Goal: Obtain resource: Obtain resource

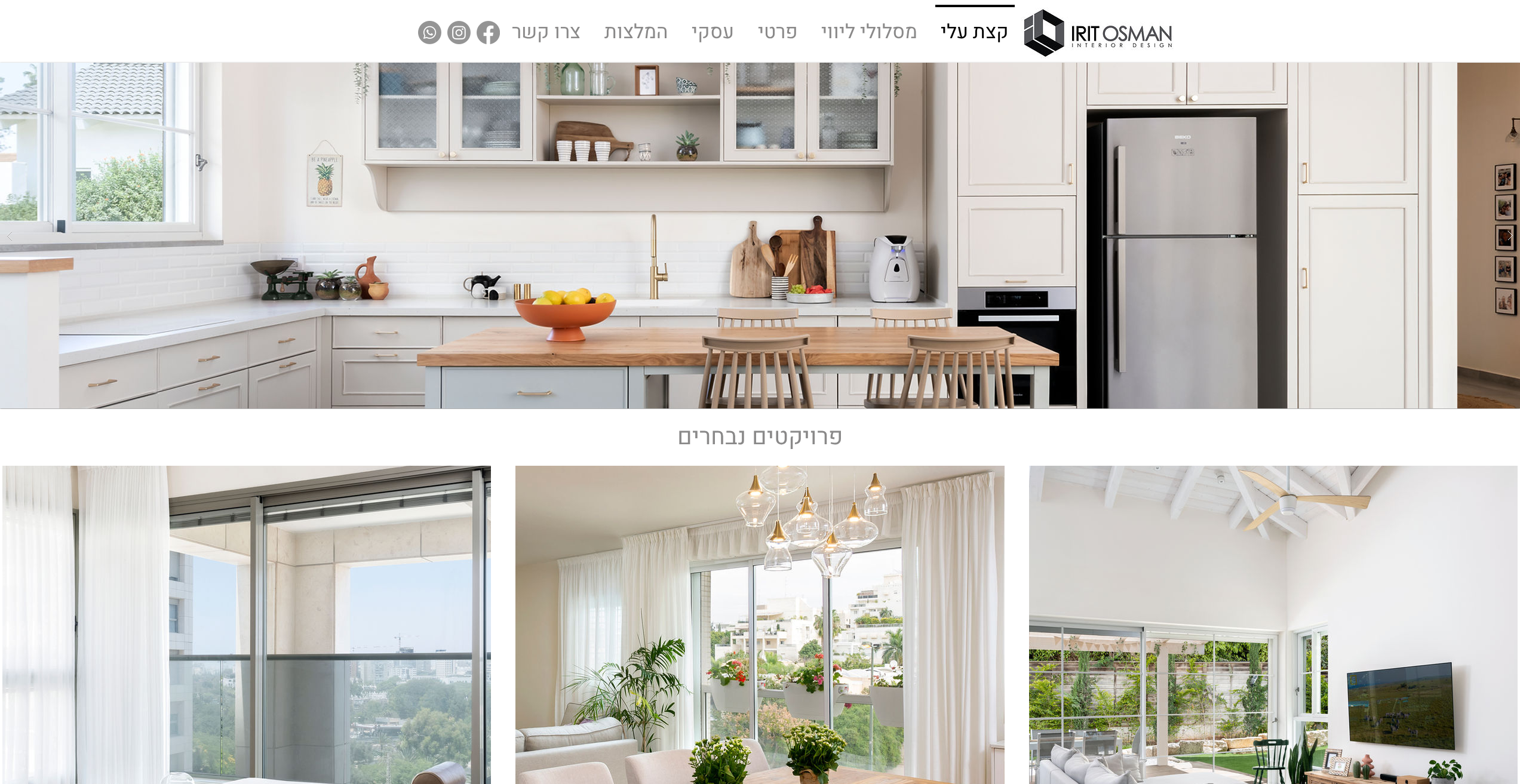
click at [989, 35] on p "קצת עלי" at bounding box center [975, 32] width 78 height 52
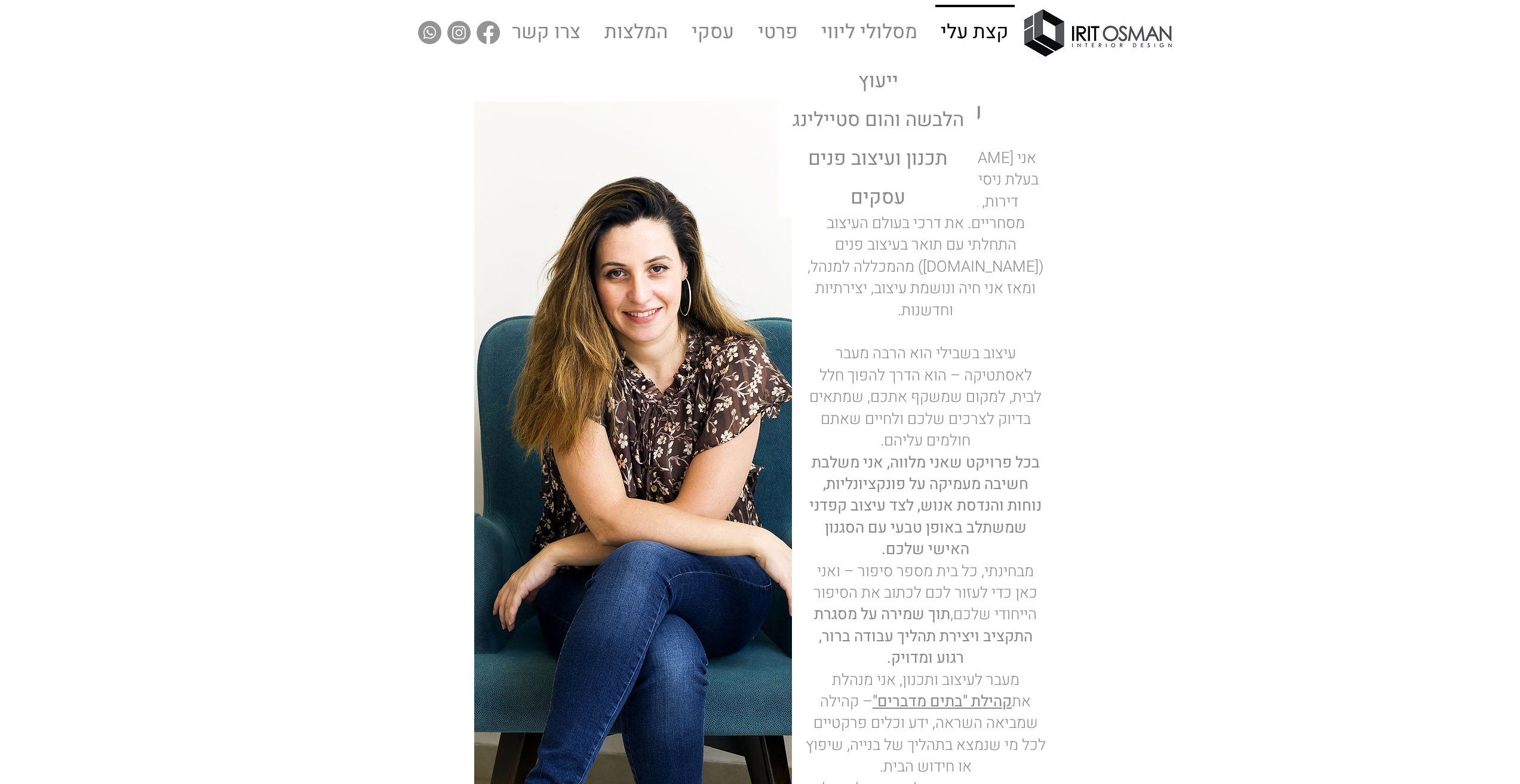
click at [881, 38] on p "מסלולי ליווי" at bounding box center [869, 32] width 106 height 53
click at [880, 78] on p "ייעוץ" at bounding box center [878, 82] width 50 height 37
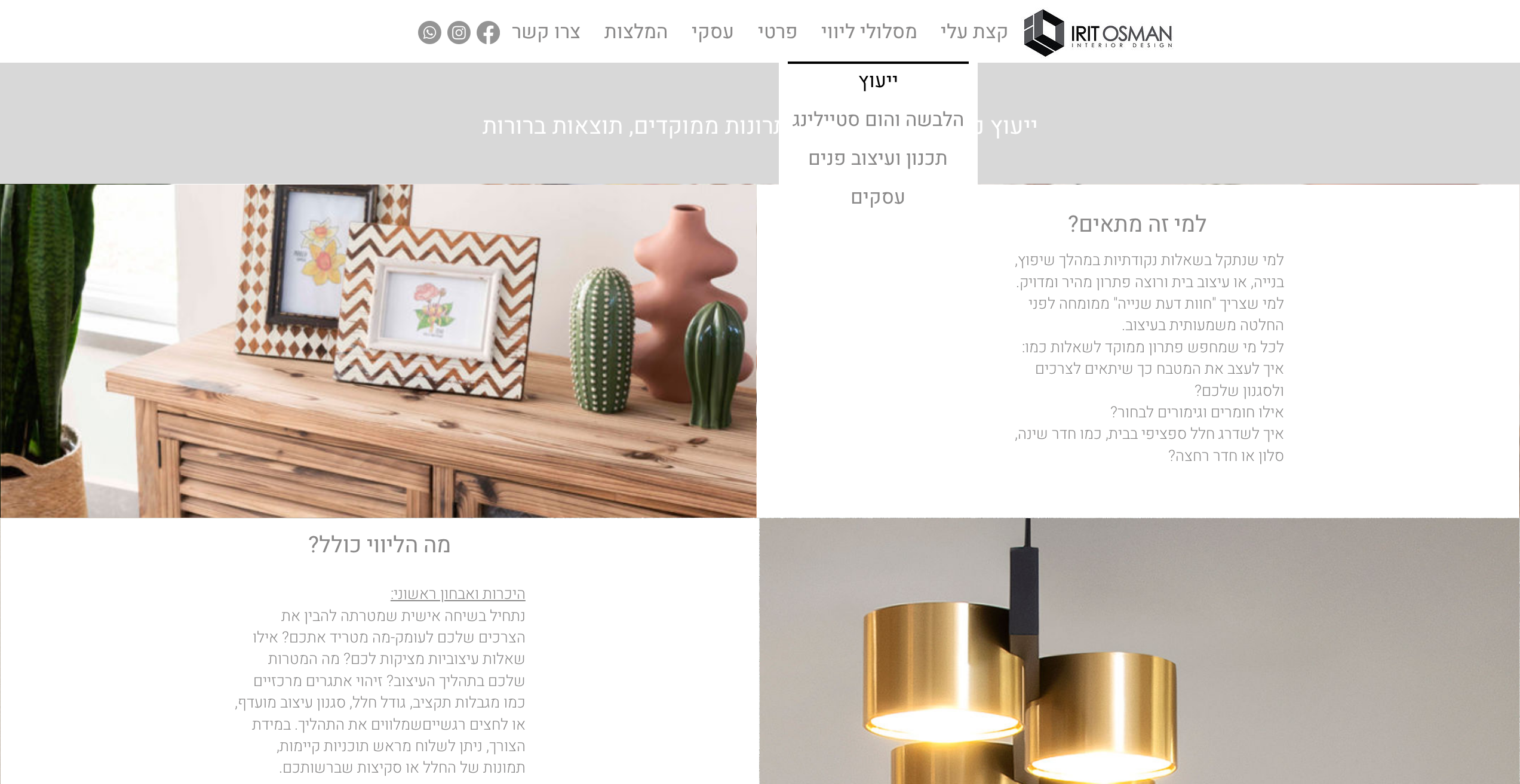
click at [883, 32] on p "מסלולי ליווי" at bounding box center [869, 32] width 106 height 53
click at [876, 117] on p "הלבשה והום סטיילינג" at bounding box center [878, 121] width 181 height 37
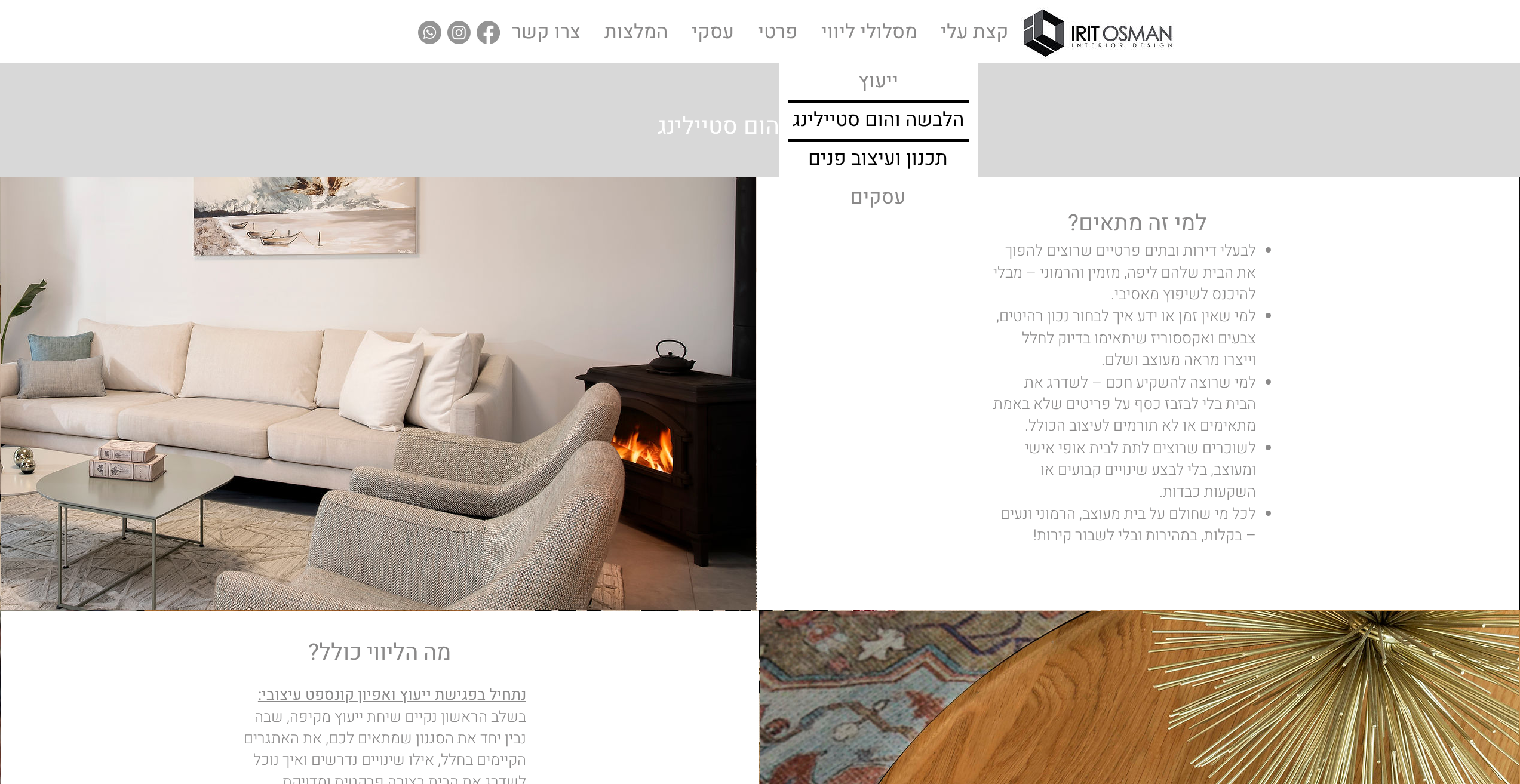
click at [882, 162] on p "תכנון ועיצוב פנים" at bounding box center [878, 160] width 149 height 37
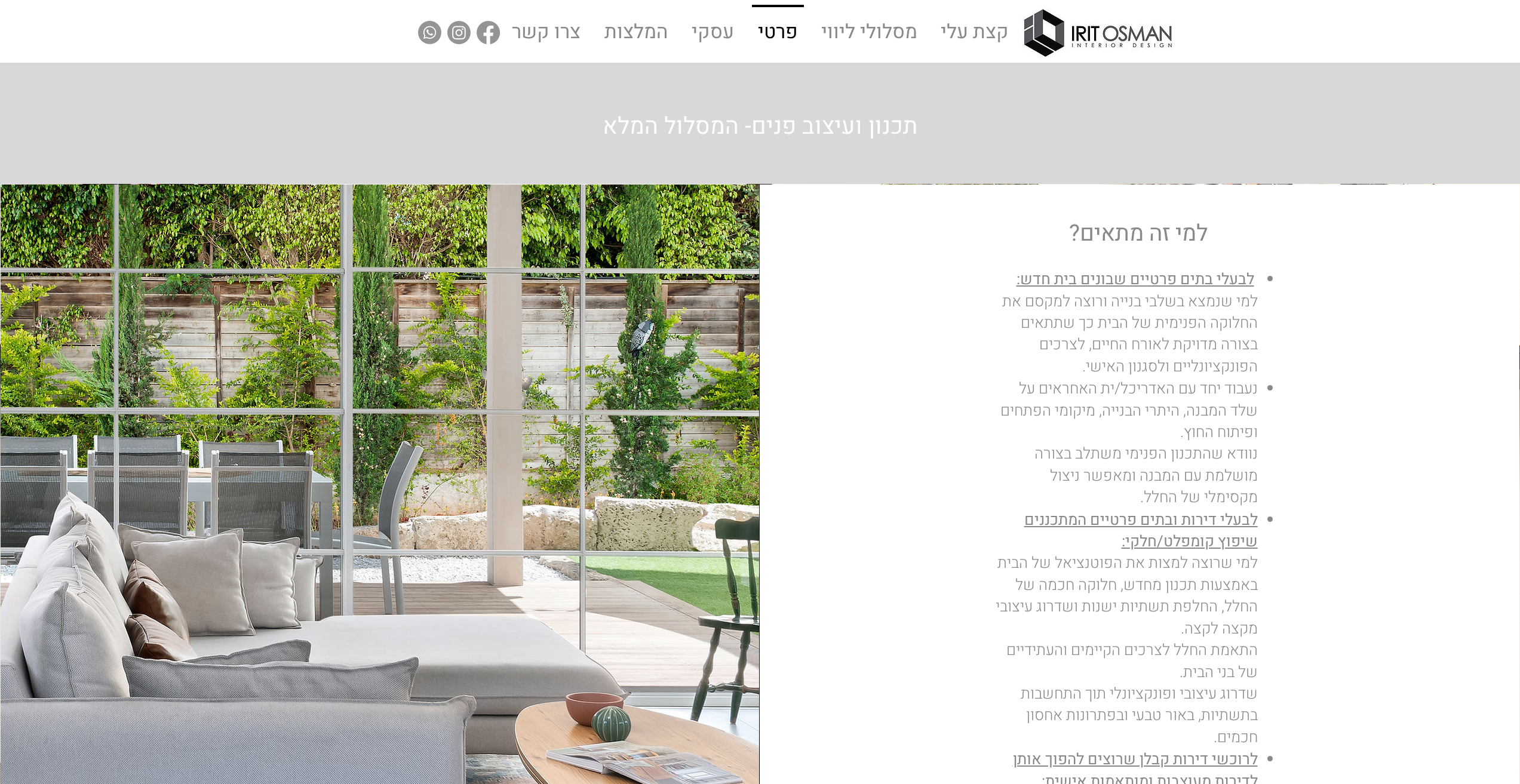
click at [779, 22] on p "פרטי" at bounding box center [778, 32] width 50 height 52
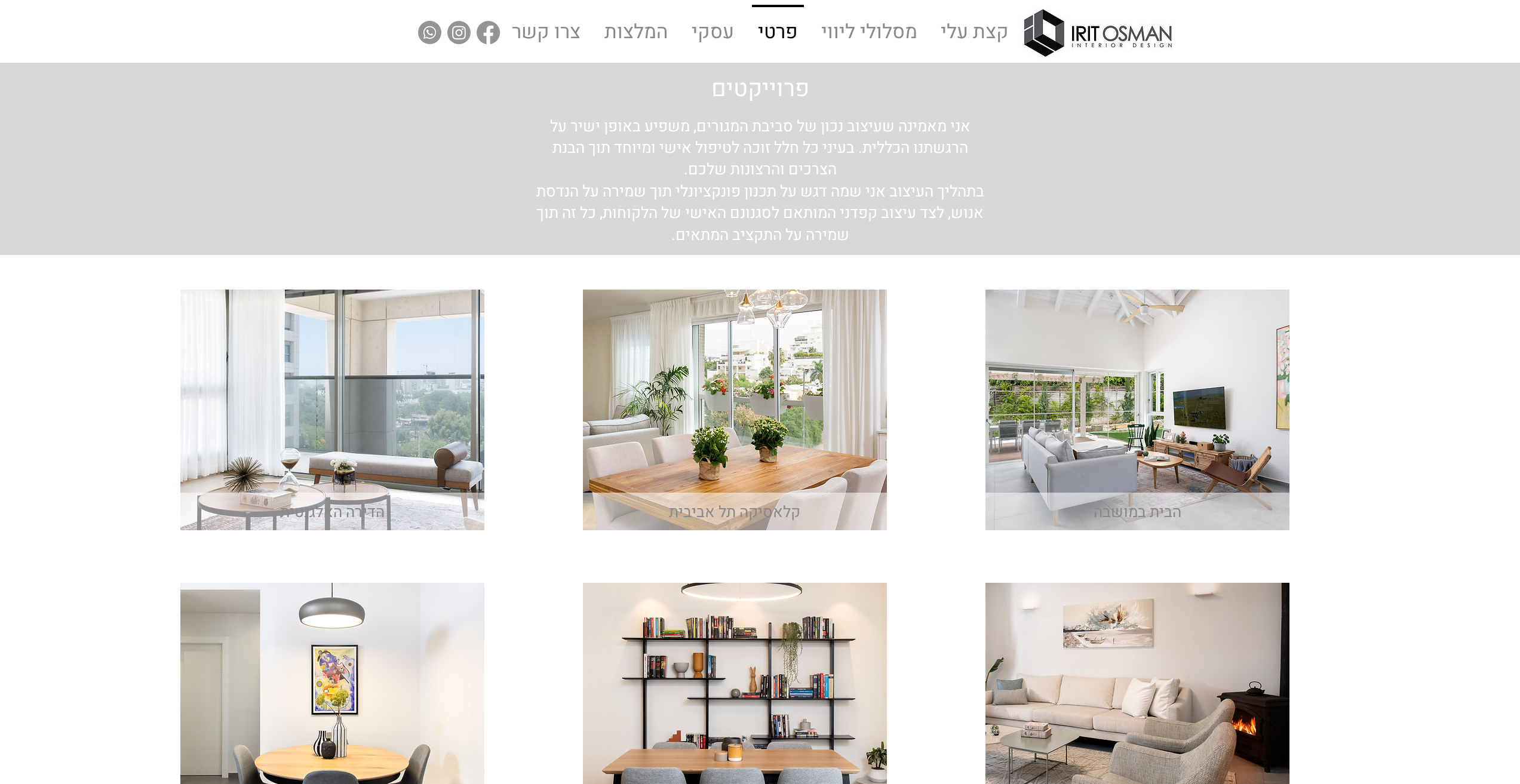
click at [801, 518] on span "קלאסיקה תל אביבית" at bounding box center [735, 512] width 131 height 23
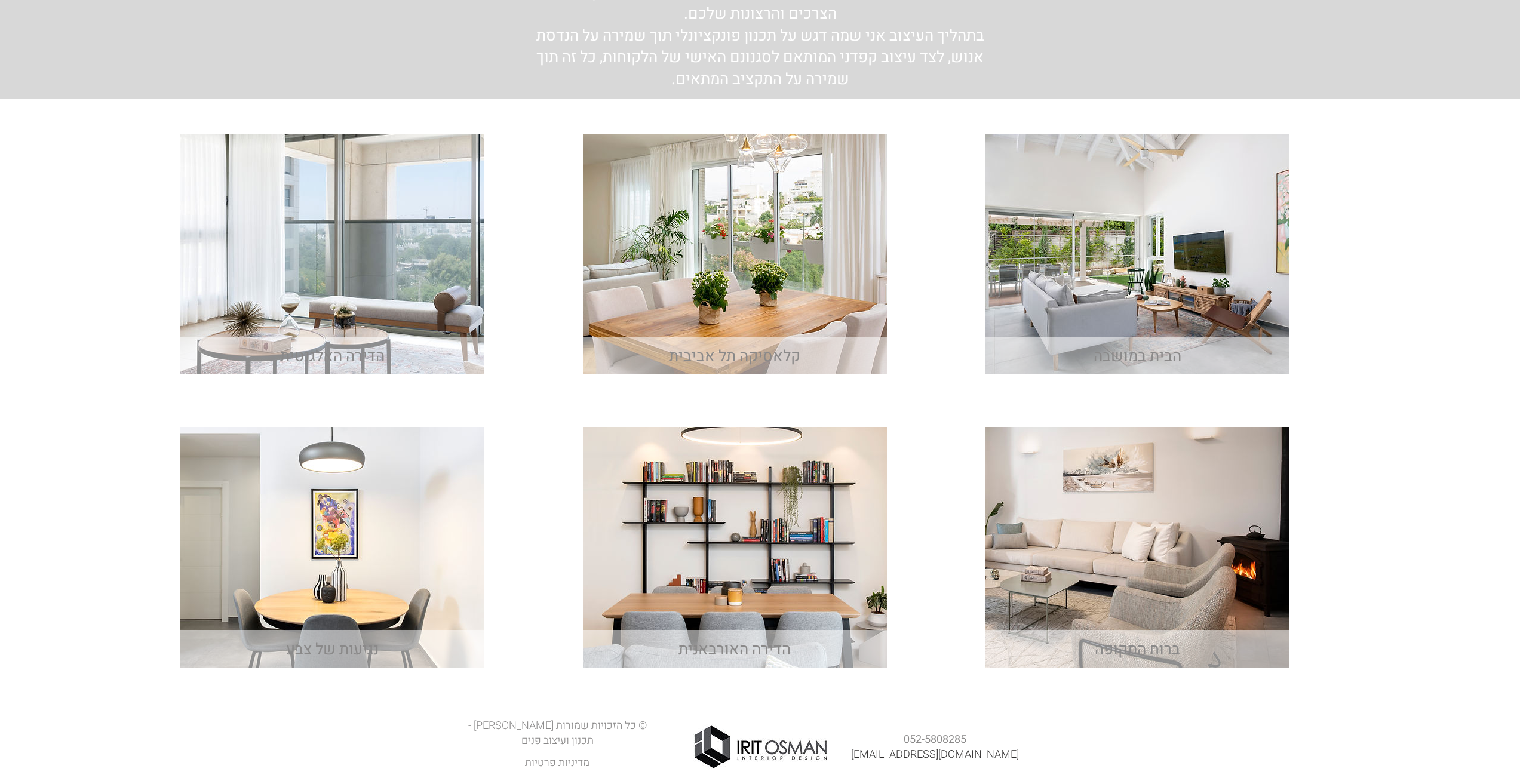
scroll to position [157, 0]
click at [781, 262] on img "main content" at bounding box center [735, 253] width 304 height 241
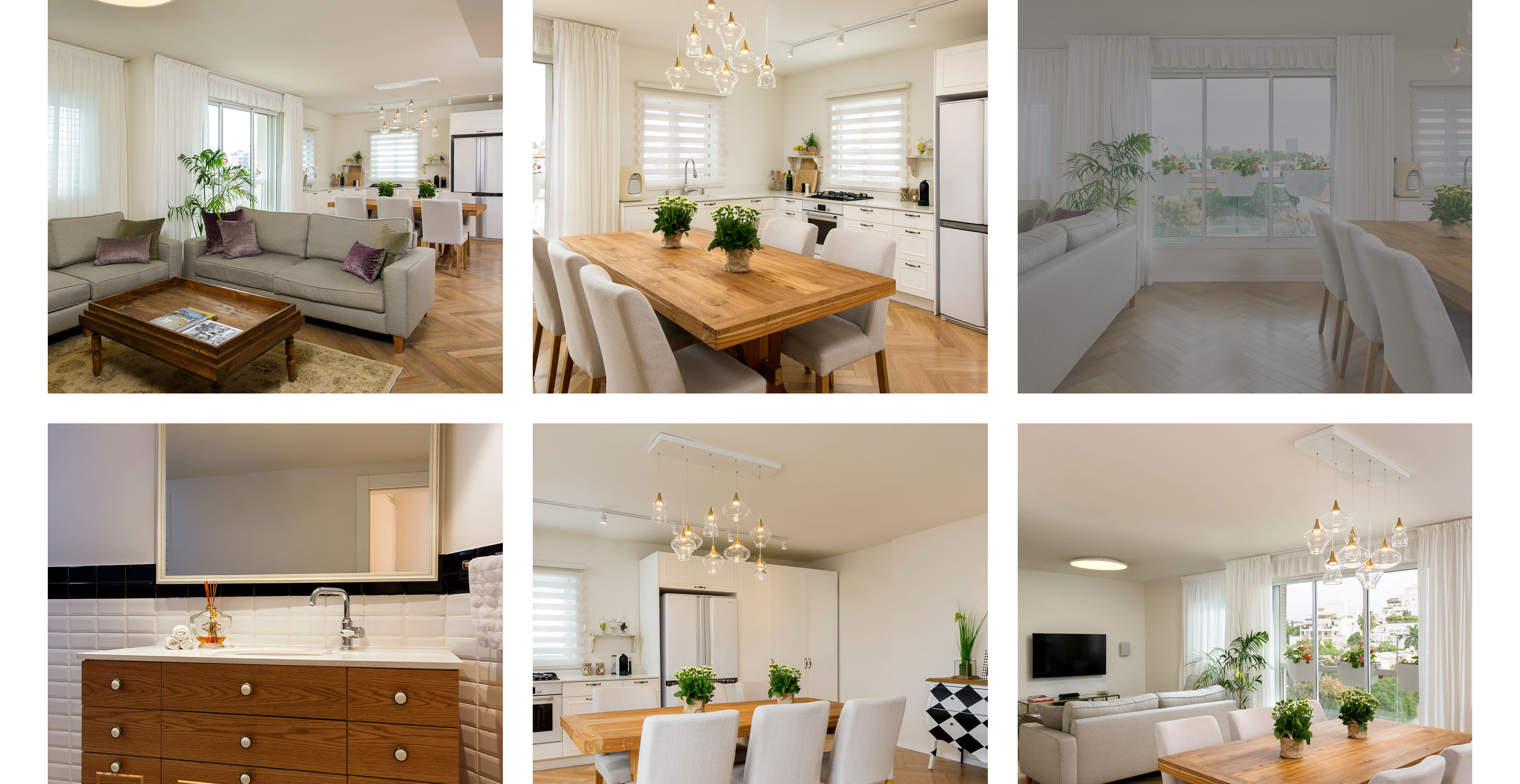
scroll to position [717, 0]
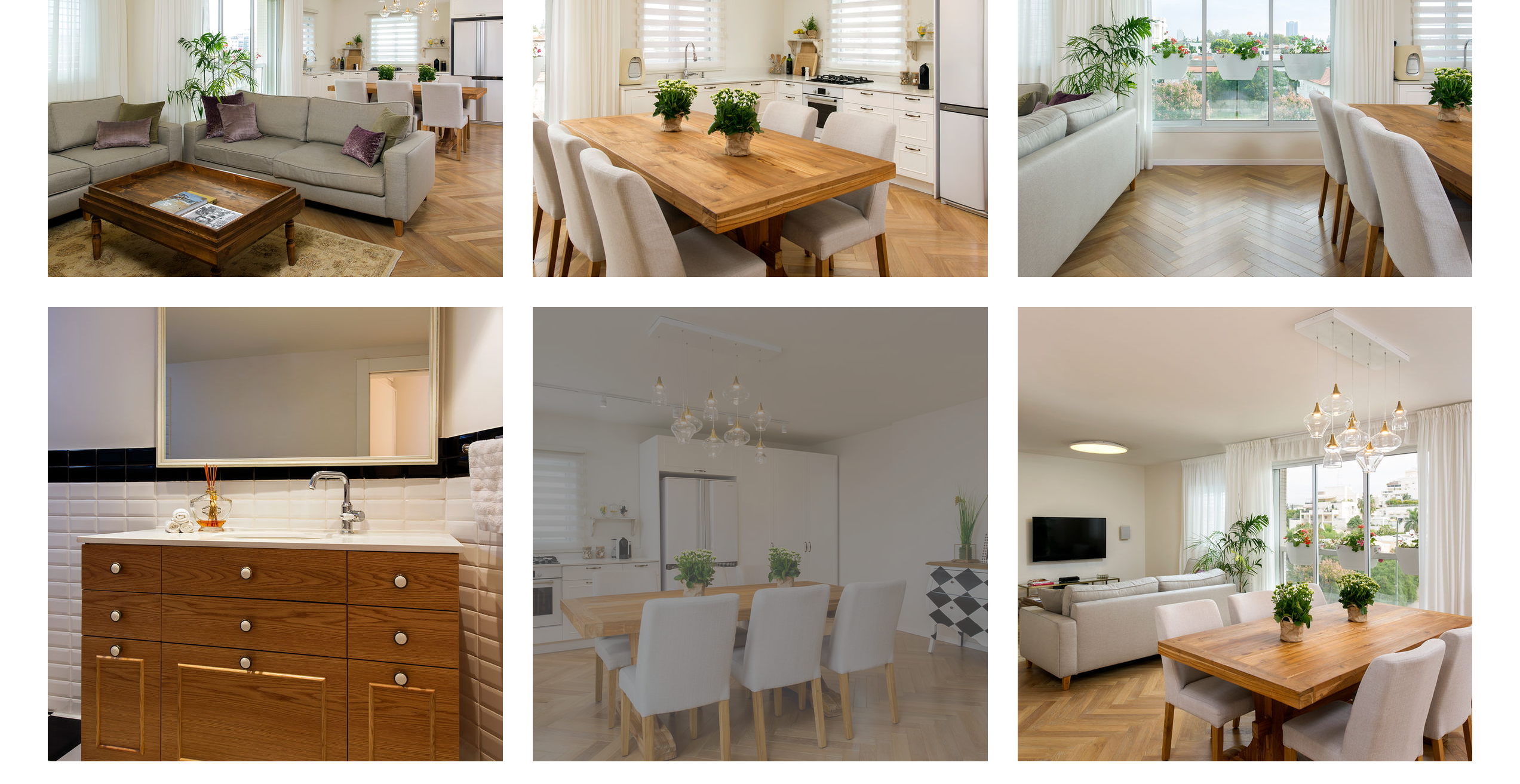
click at [883, 458] on div "main content" at bounding box center [760, 533] width 456 height 455
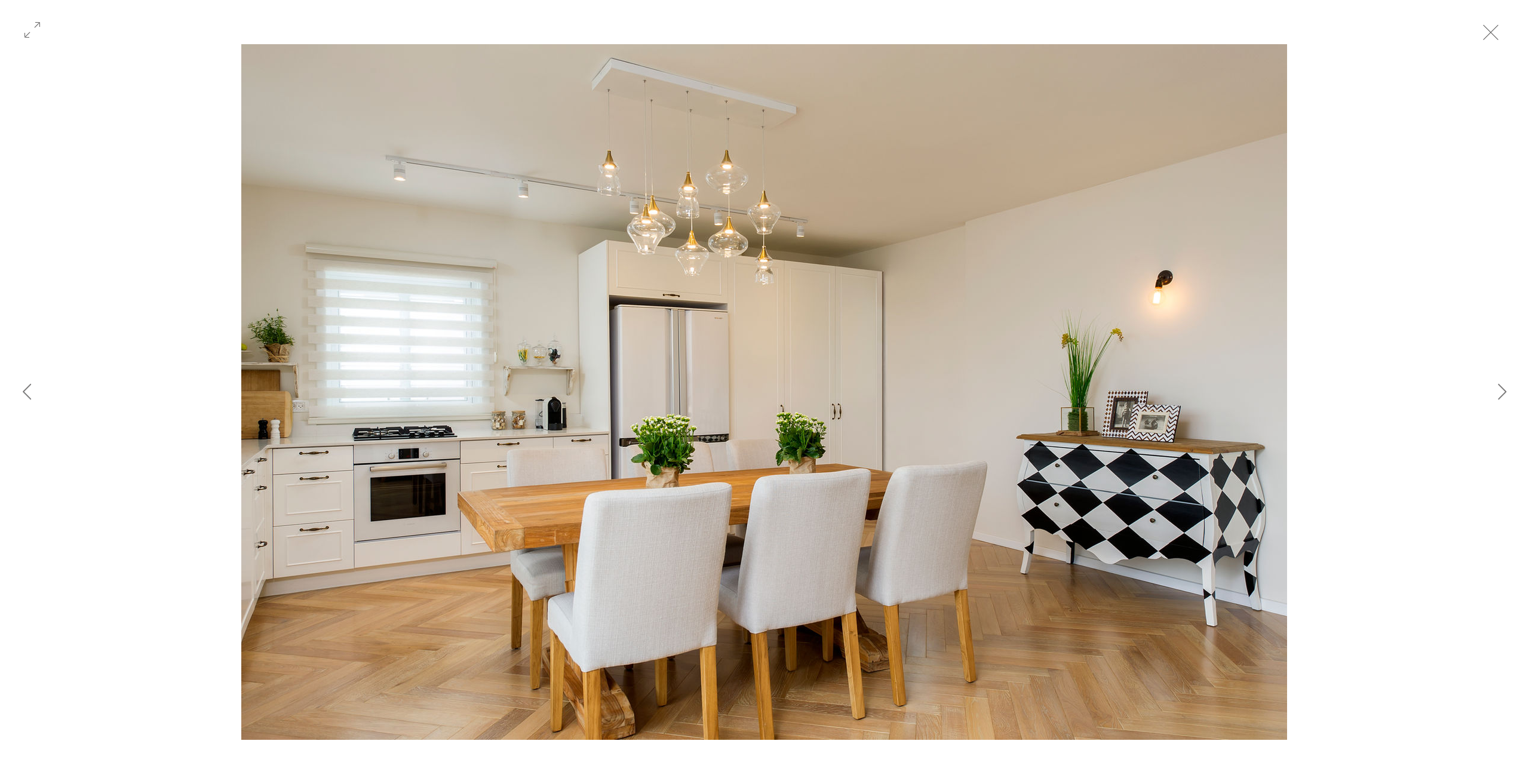
click at [1490, 40] on button "Exit expand mode" at bounding box center [1491, 31] width 23 height 26
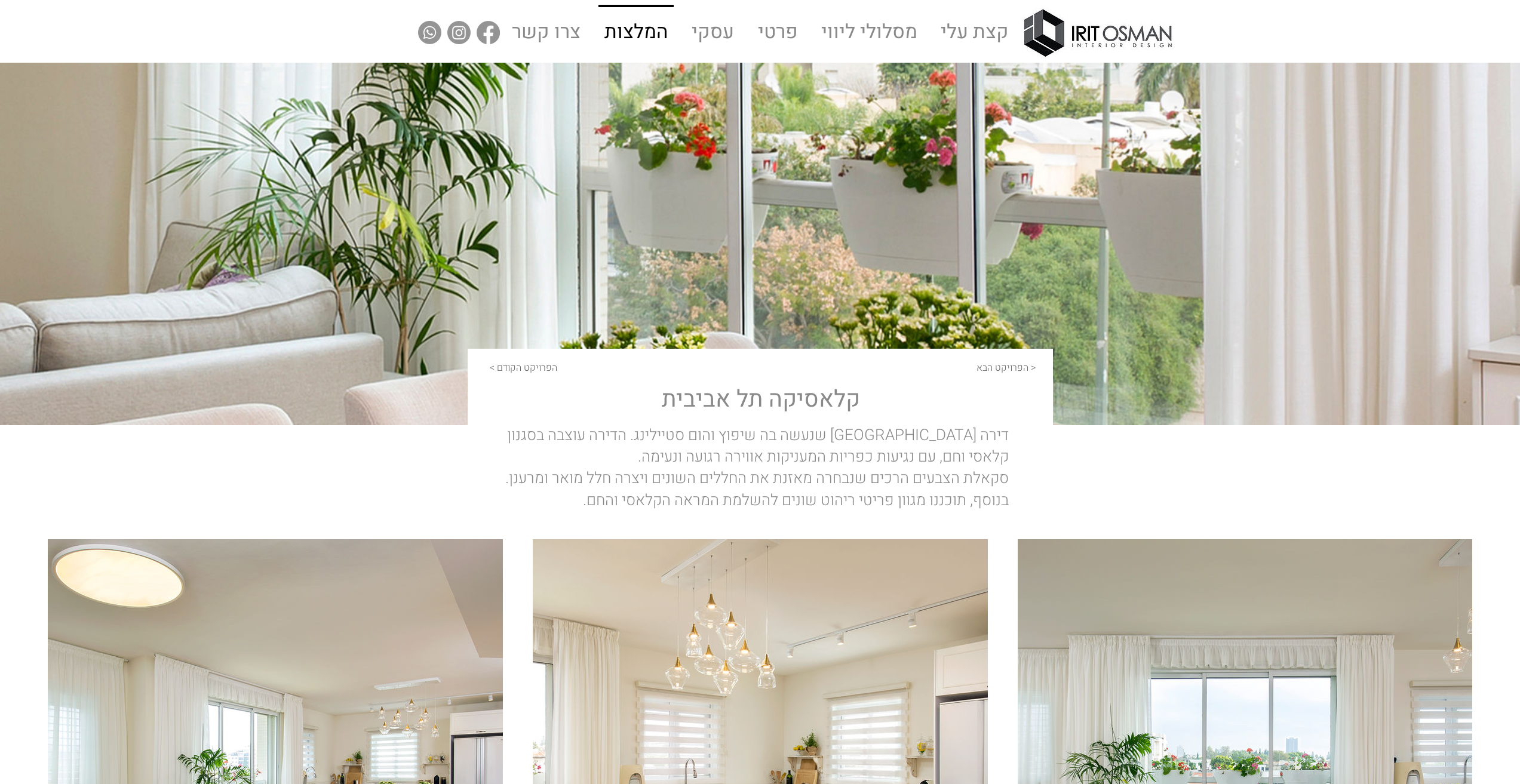
click at [627, 20] on p "המלצות" at bounding box center [636, 32] width 73 height 52
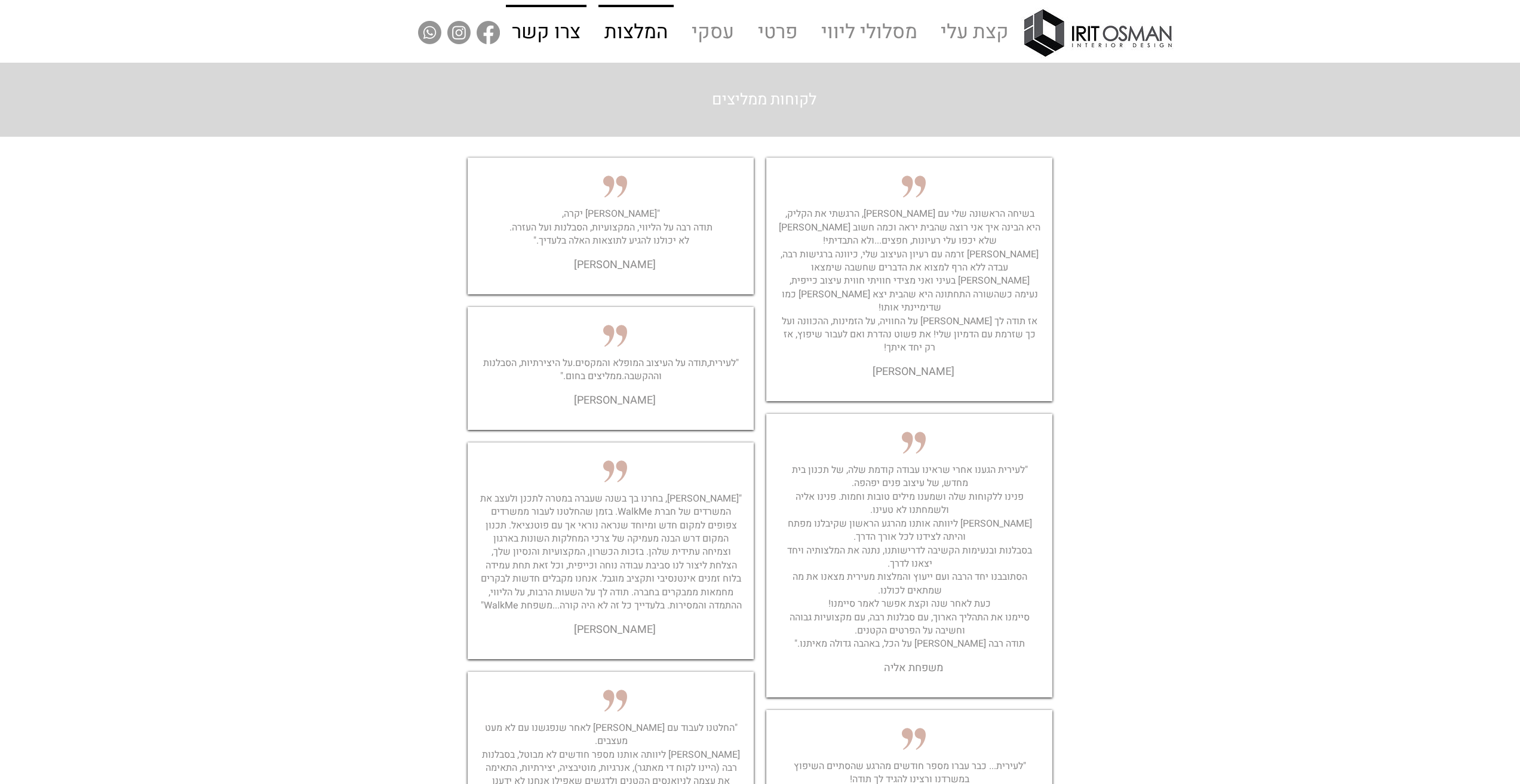
click at [534, 22] on p "צרו קשר" at bounding box center [546, 32] width 78 height 52
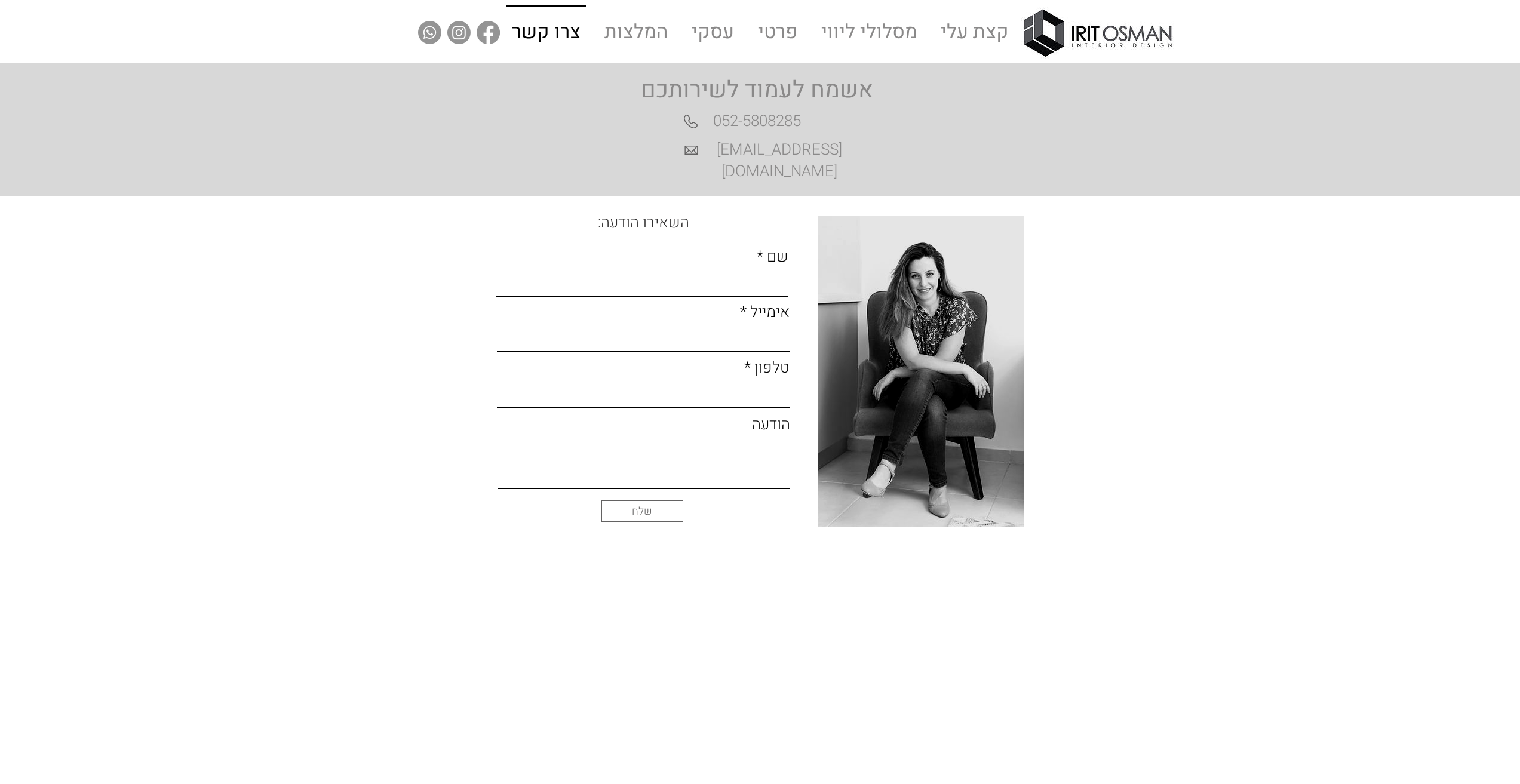
click at [497, 18] on div "קצת עלי מסלולי ליווי ייעוץ הלבשה והום סטיילינג תכנון ועיצוב פנים עסקים פרטי עסק…" at bounding box center [760, 32] width 1520 height 63
click at [963, 29] on p "קצת עלי" at bounding box center [975, 32] width 78 height 52
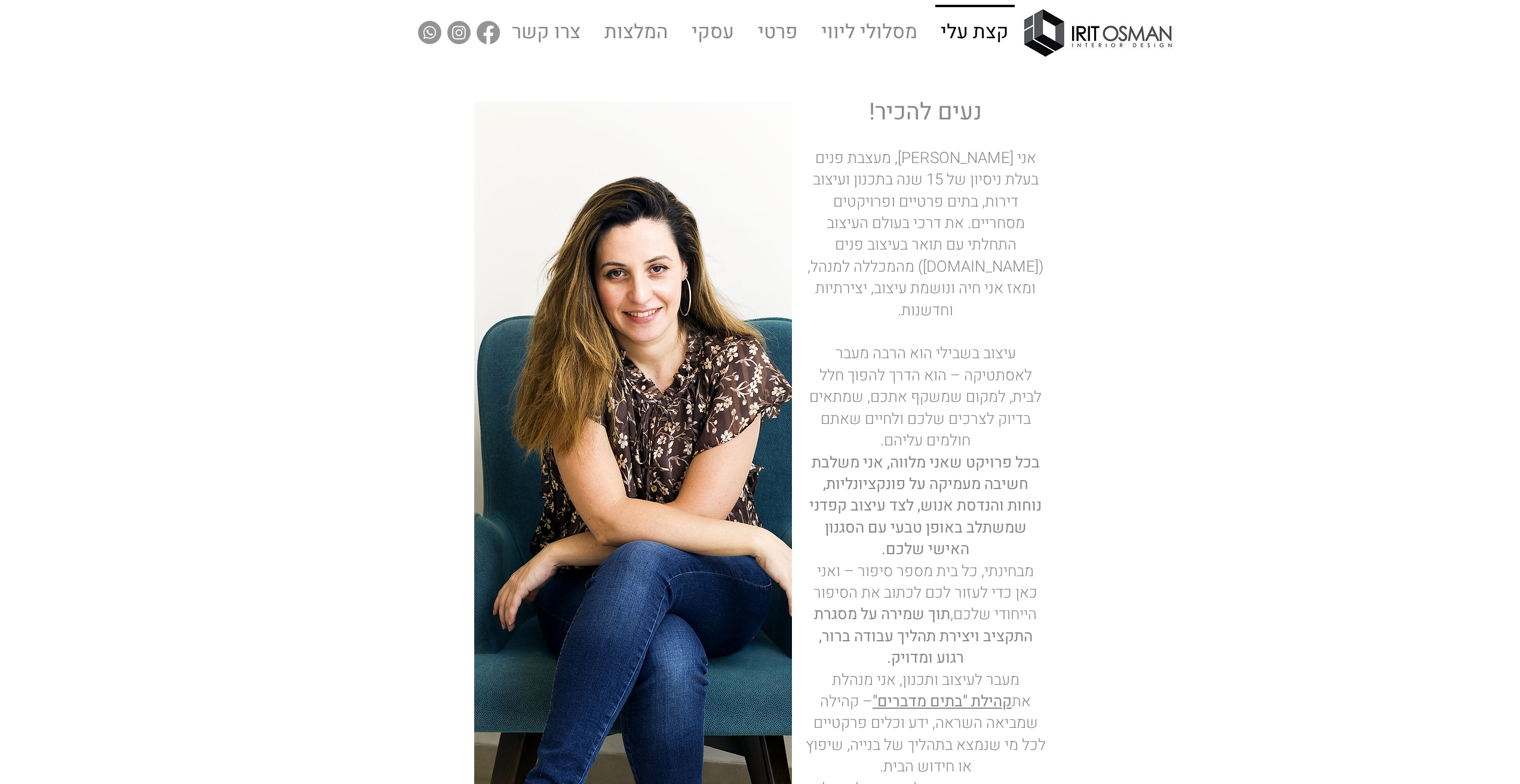
click at [480, 33] on img "Facebook" at bounding box center [488, 32] width 24 height 24
click at [458, 32] on img "Instagram" at bounding box center [459, 32] width 24 height 24
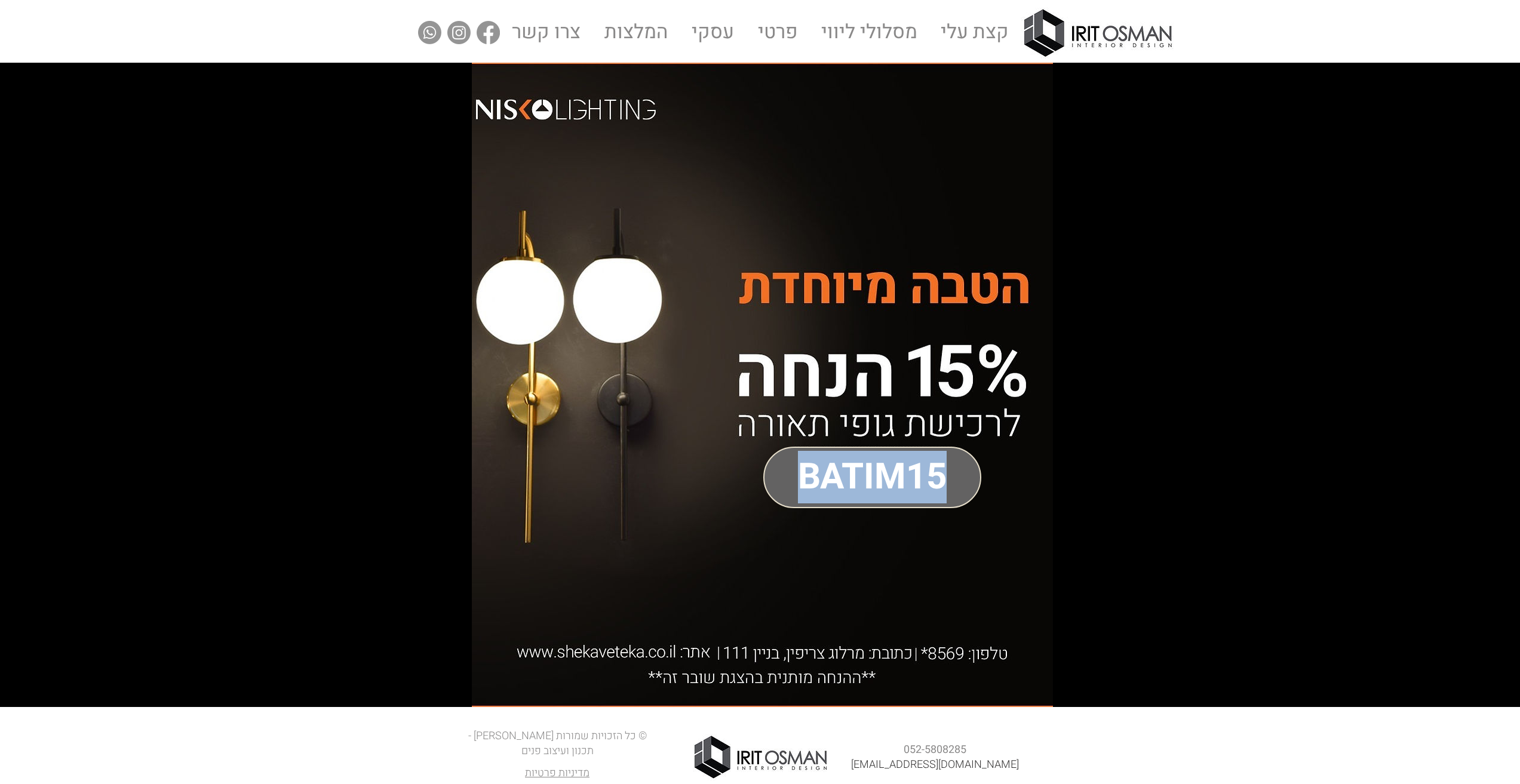
drag, startPoint x: 970, startPoint y: 474, endPoint x: 793, endPoint y: 478, distance: 177.0
click at [793, 478] on h3 "BATIM15" at bounding box center [873, 477] width 275 height 50
click at [1134, 533] on div "main content" at bounding box center [760, 385] width 1520 height 645
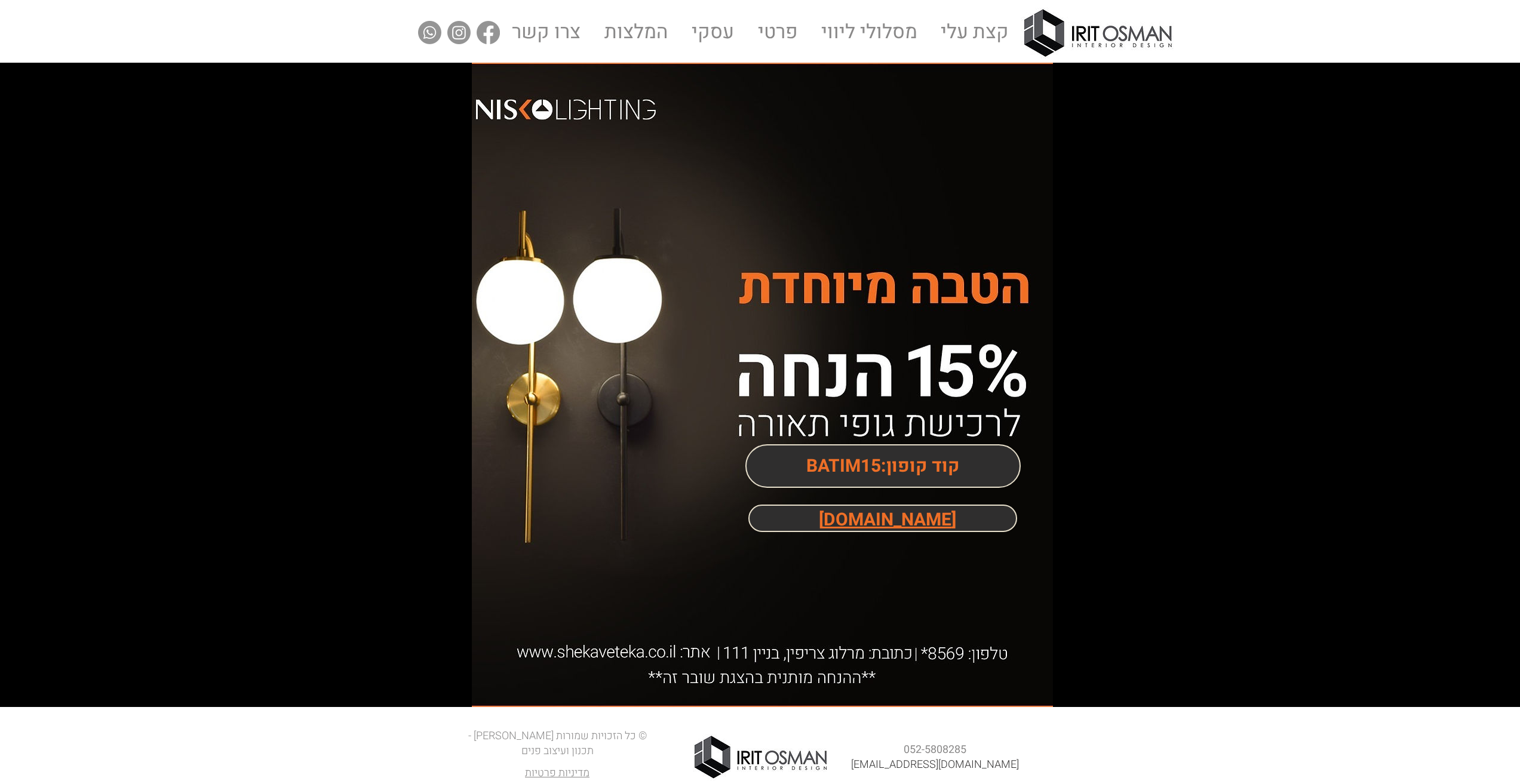
click at [944, 519] on span "[DOMAIN_NAME]" at bounding box center [887, 520] width 138 height 26
drag, startPoint x: 807, startPoint y: 461, endPoint x: 880, endPoint y: 457, distance: 73.1
click at [880, 457] on span "קוד קופון:BATIM15" at bounding box center [883, 467] width 153 height 26
click at [1074, 463] on div "main content" at bounding box center [760, 385] width 1520 height 645
click at [988, 37] on p "קצת עלי" at bounding box center [975, 32] width 78 height 52
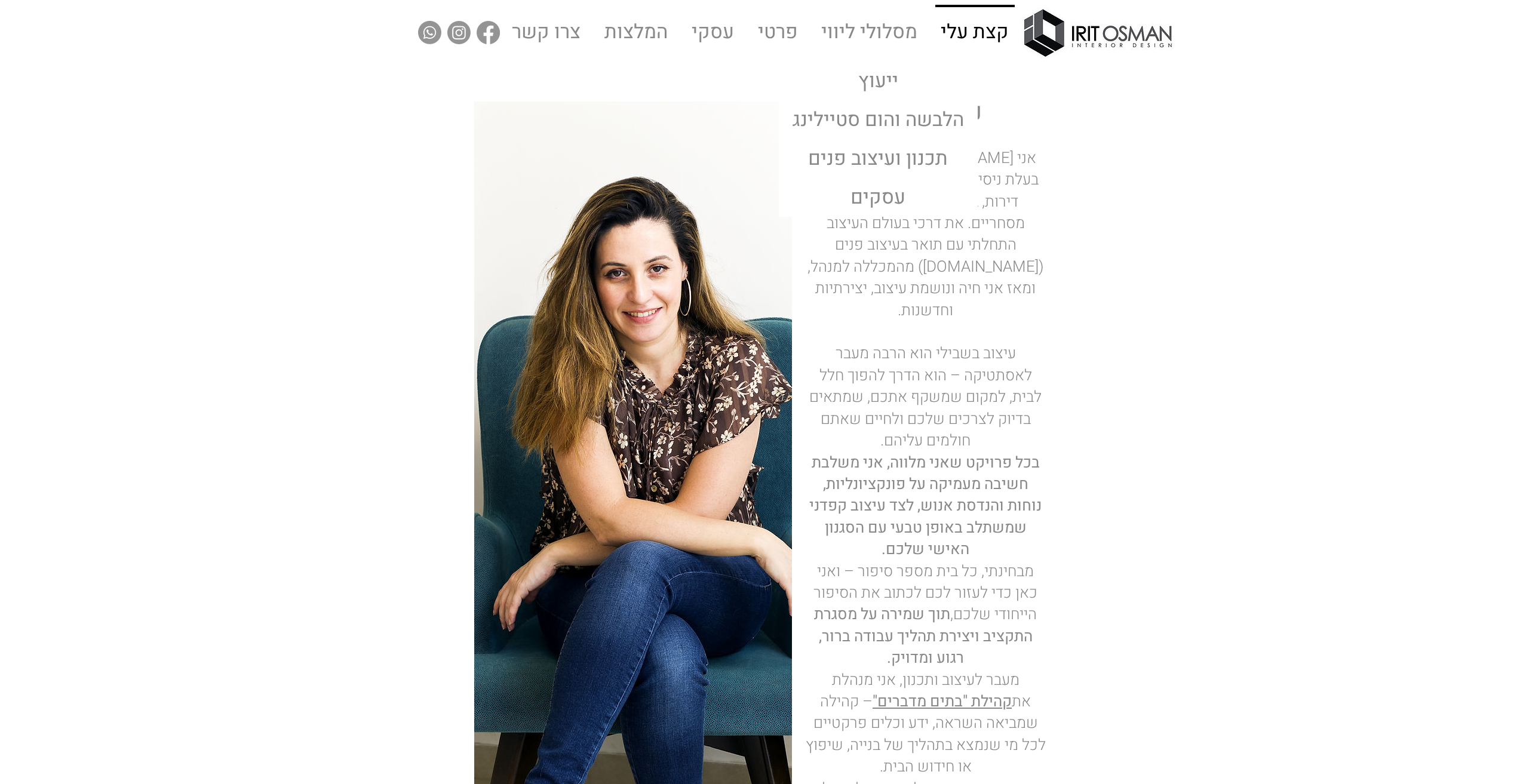
click at [893, 25] on p "מסלולי ליווי" at bounding box center [869, 32] width 106 height 53
click at [1099, 29] on img at bounding box center [1097, 32] width 153 height 52
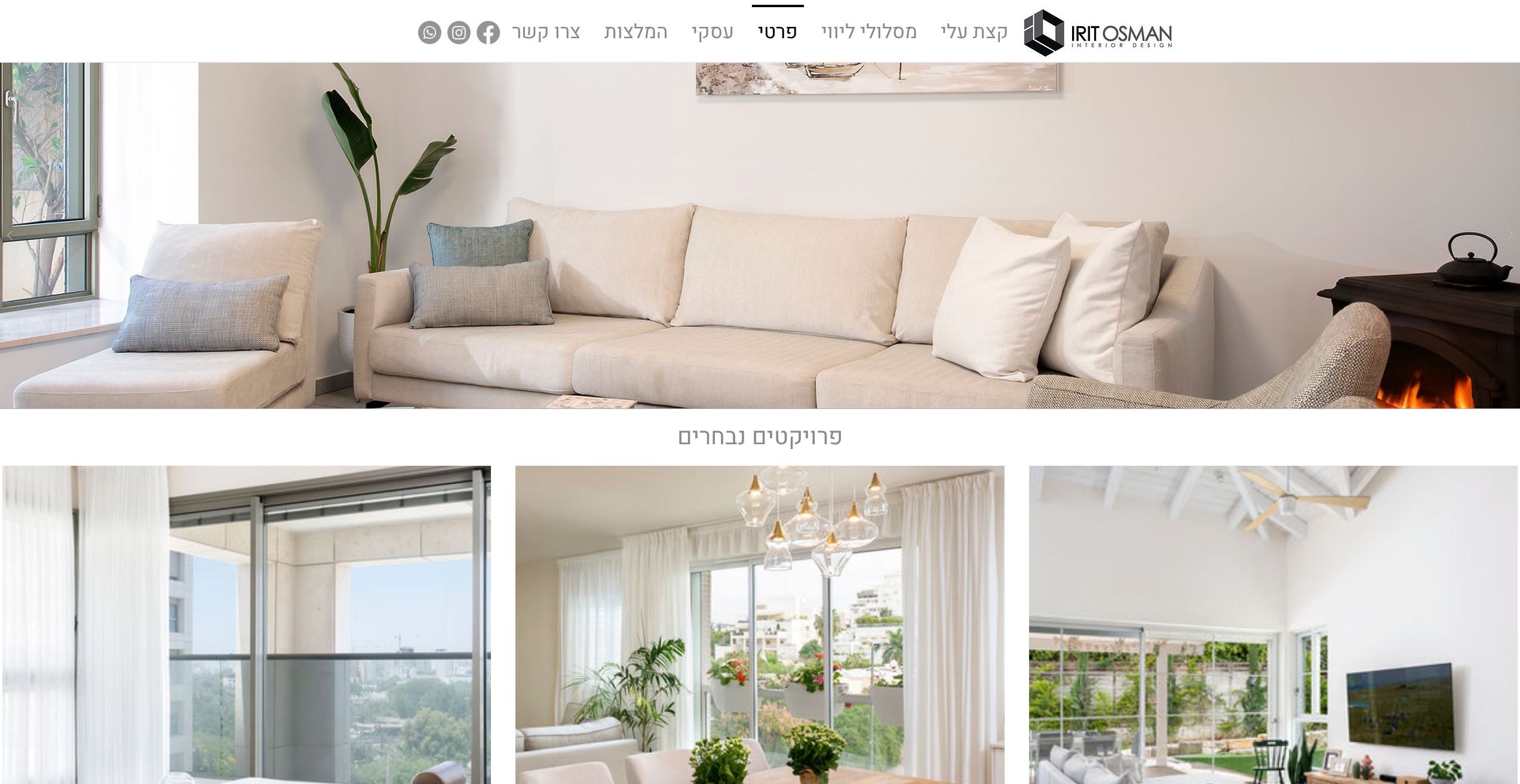
click at [777, 37] on p "פרטי" at bounding box center [778, 32] width 50 height 52
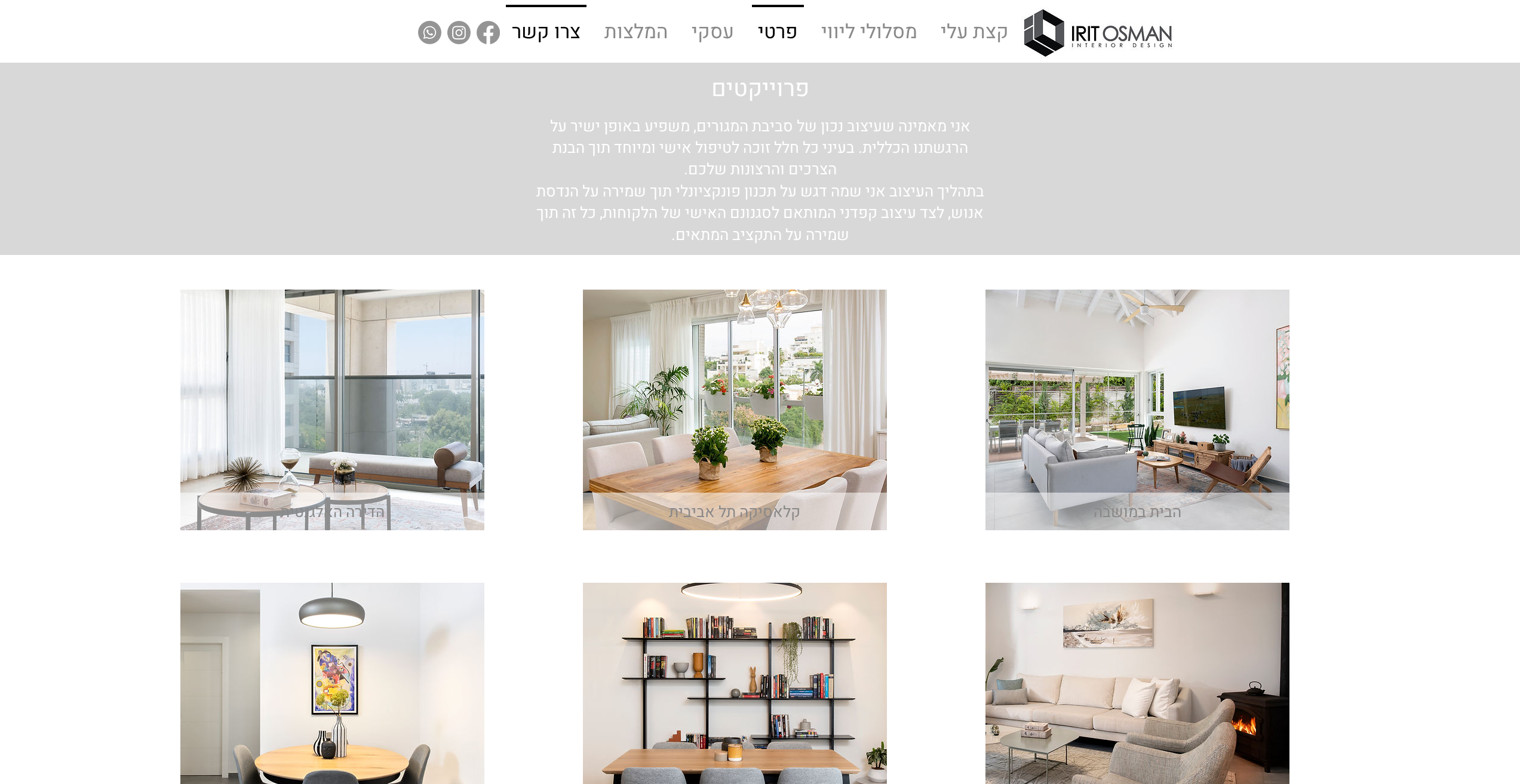
click at [523, 36] on p "צרו קשר" at bounding box center [546, 32] width 78 height 52
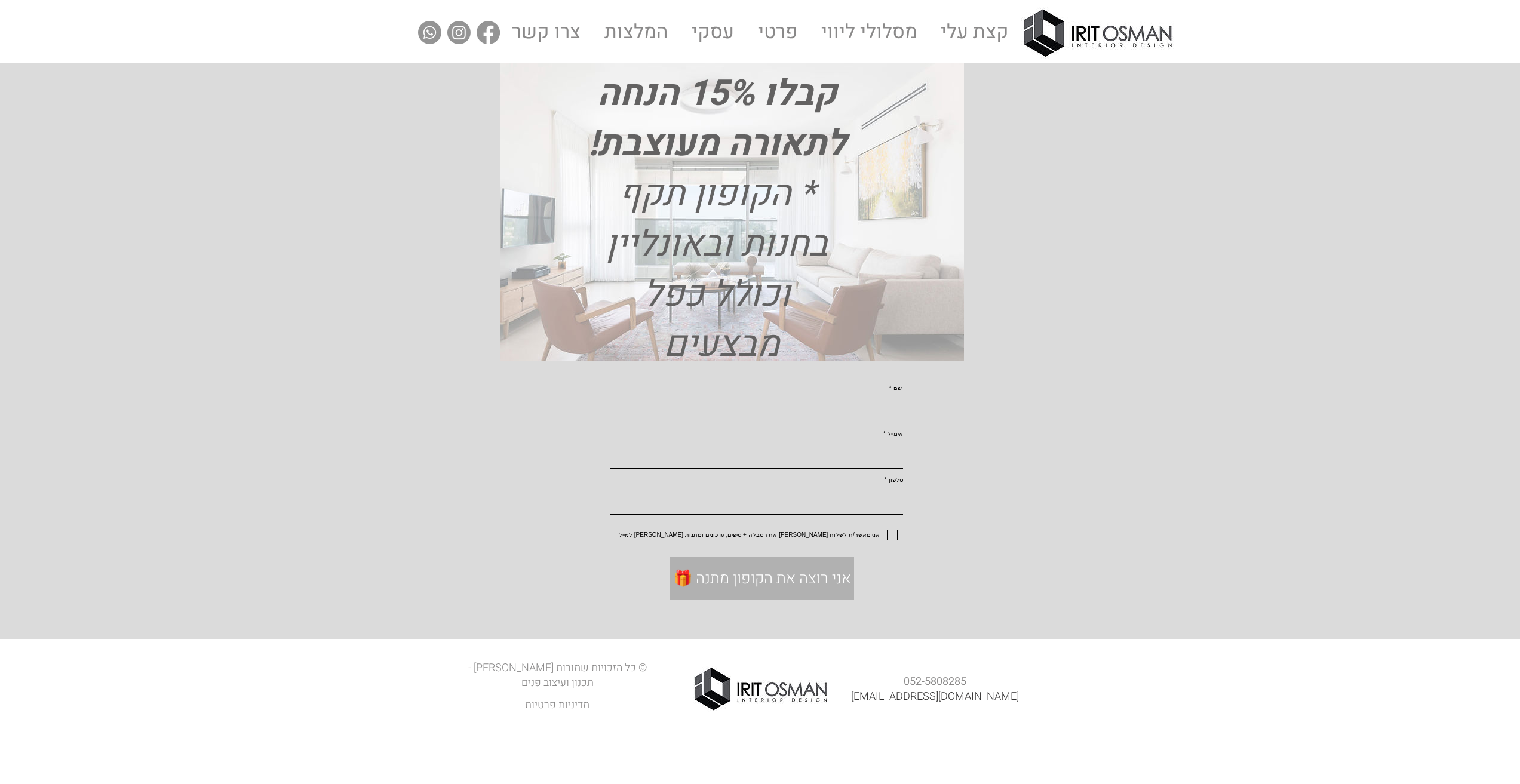
click at [871, 422] on input "שם" at bounding box center [756, 409] width 293 height 25
type input "כעגעג"
click at [871, 469] on input "אימייל" at bounding box center [757, 455] width 293 height 25
type input "Irit.osman@gmail.com"
click at [852, 514] on input "טלפון" at bounding box center [757, 501] width 293 height 25
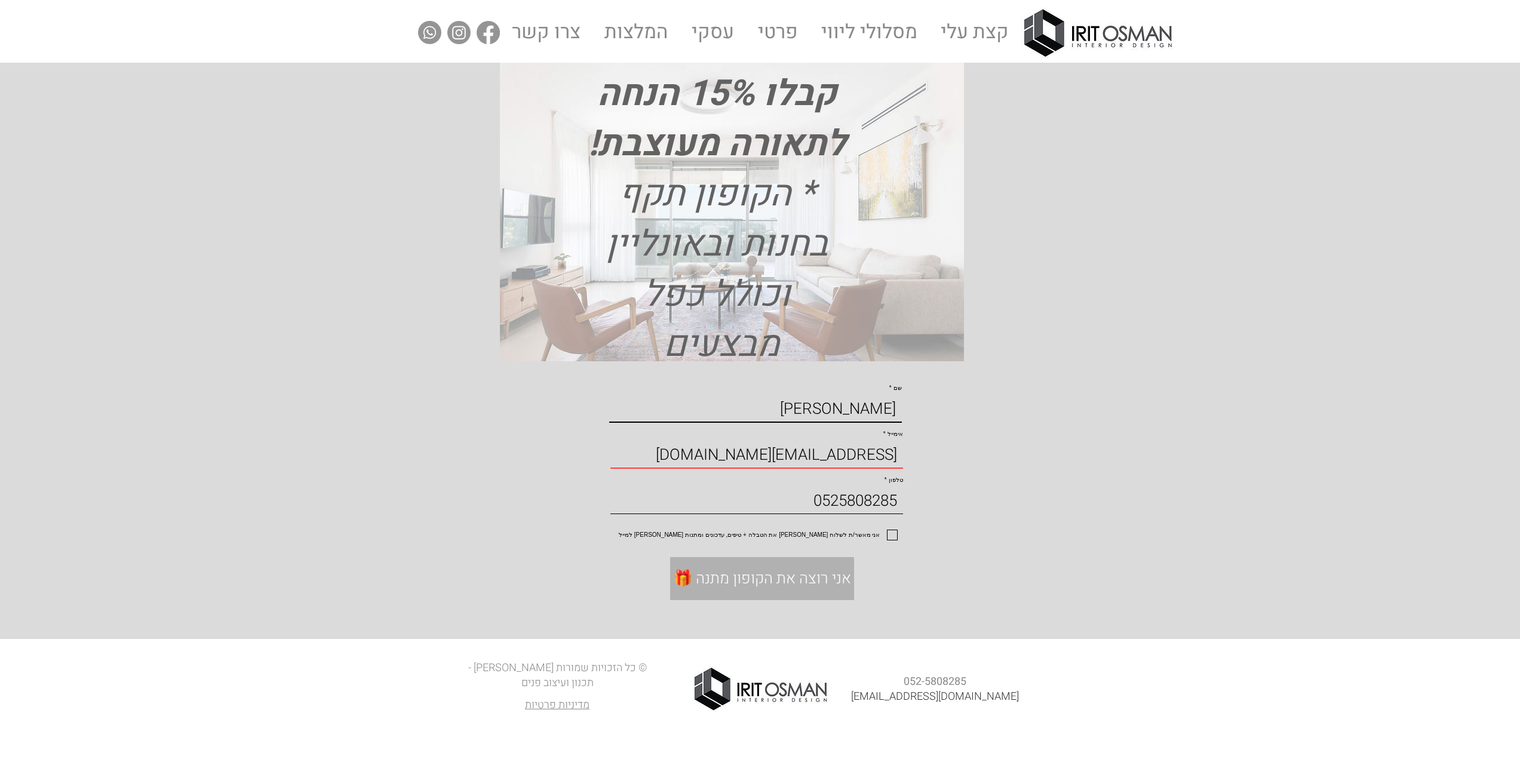
type input "0525808285"
click at [893, 540] on input "אני מאשר/ת לשלוח לי את הטבלה + טיפים, עדכונים ומתנות מעירית אוסמן למייל" at bounding box center [894, 535] width 8 height 8
checkbox input "true"
click at [803, 590] on span "🎁 אני רוצה את הקופון מתנה" at bounding box center [762, 578] width 178 height 22
checkbox input "false"
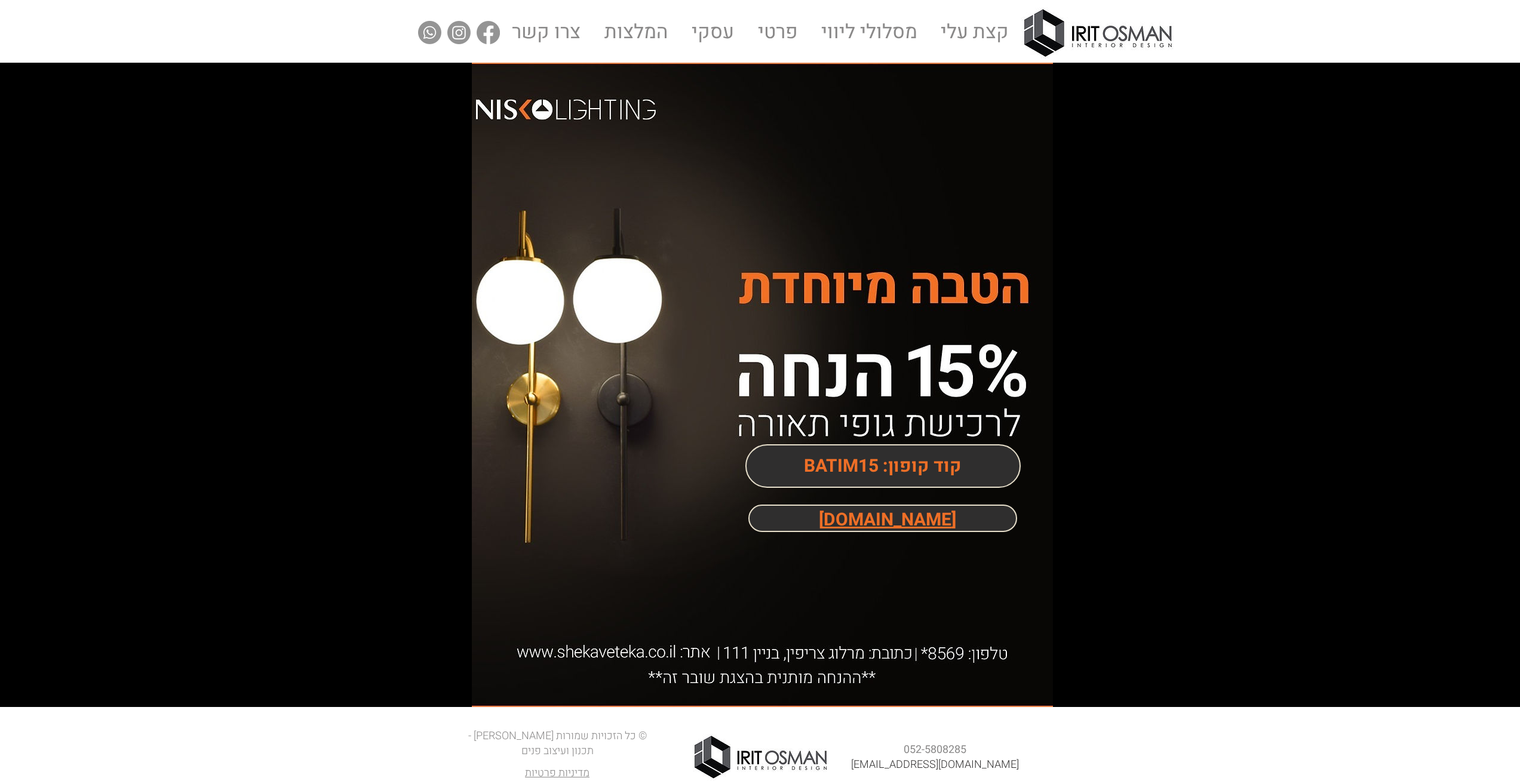
click at [831, 519] on span "[DOMAIN_NAME]" at bounding box center [887, 520] width 138 height 26
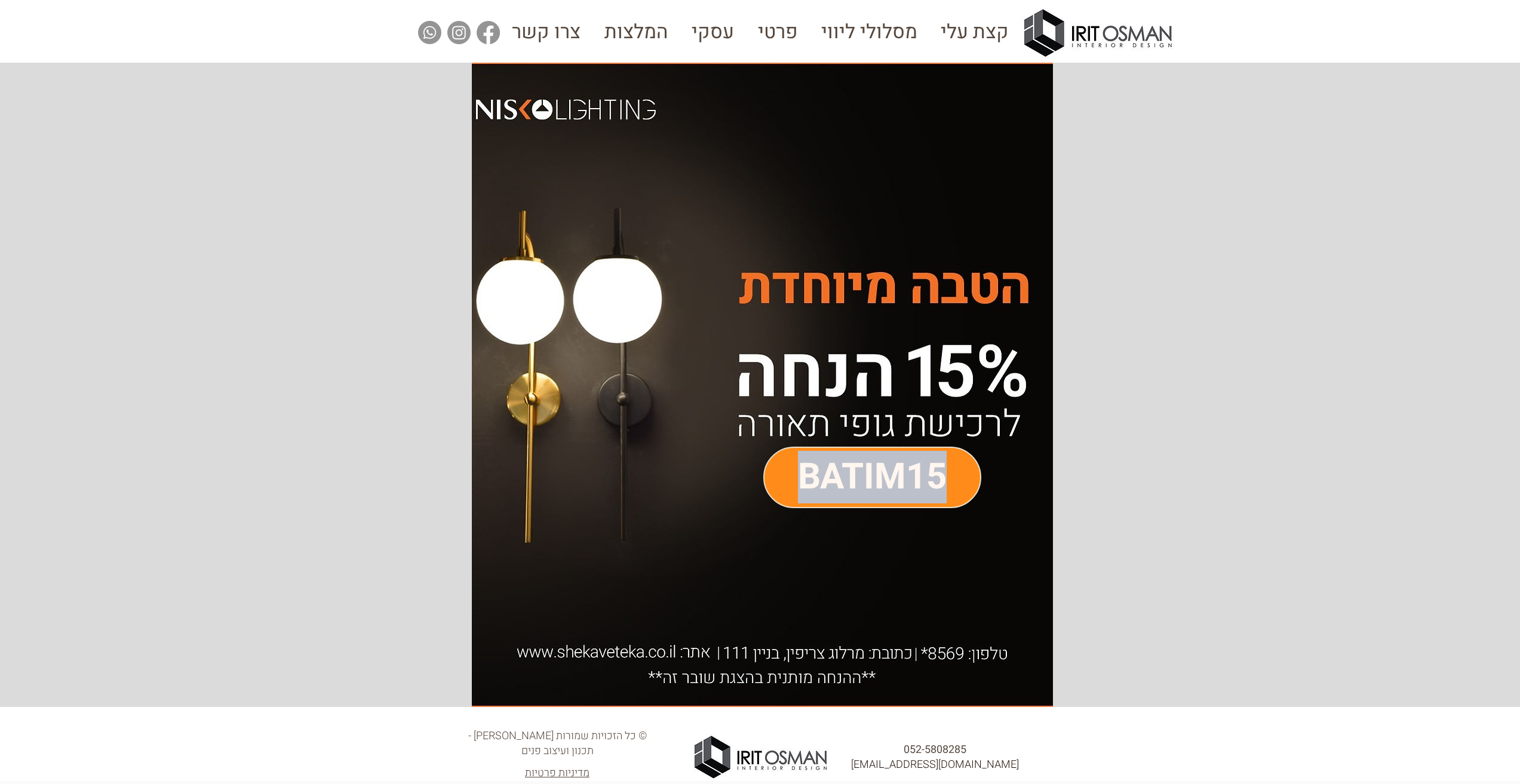
drag, startPoint x: 803, startPoint y: 476, endPoint x: 951, endPoint y: 471, distance: 148.1
click at [951, 471] on h3 "BATIM15" at bounding box center [873, 477] width 275 height 50
copy span "BATIM15"
